Goal: Register for event/course

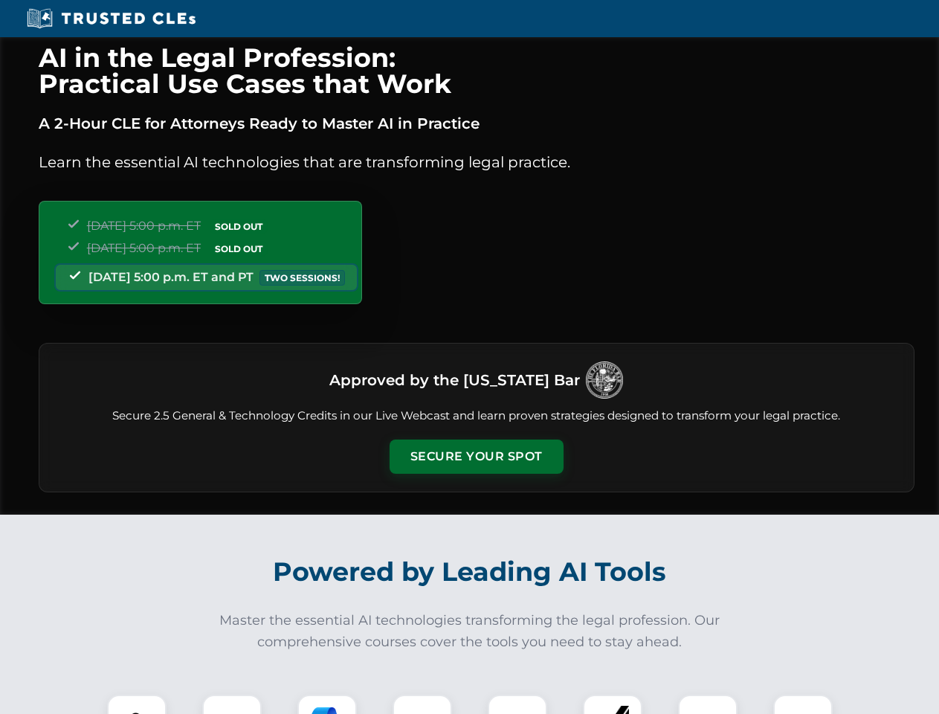
click at [476, 457] on button "Secure Your Spot" at bounding box center [477, 456] width 174 height 34
click at [137, 704] on img at bounding box center [136, 724] width 43 height 43
click at [232, 704] on div at bounding box center [231, 723] width 59 height 59
